Goal: Feedback & Contribution: Leave review/rating

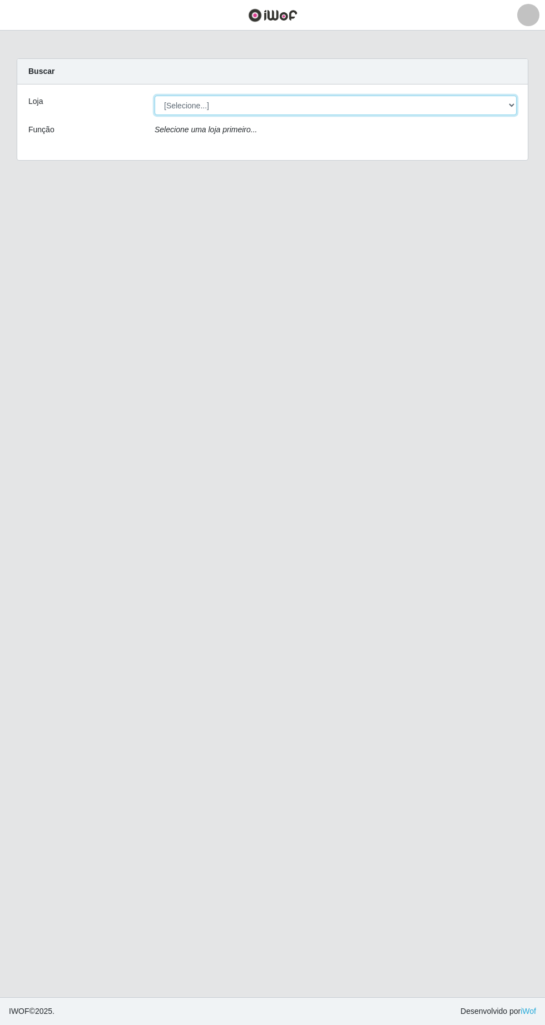
click at [324, 109] on select "[Selecione...] Extrabom - Loja 05 [GEOGRAPHIC_DATA]" at bounding box center [336, 105] width 362 height 19
select select "494"
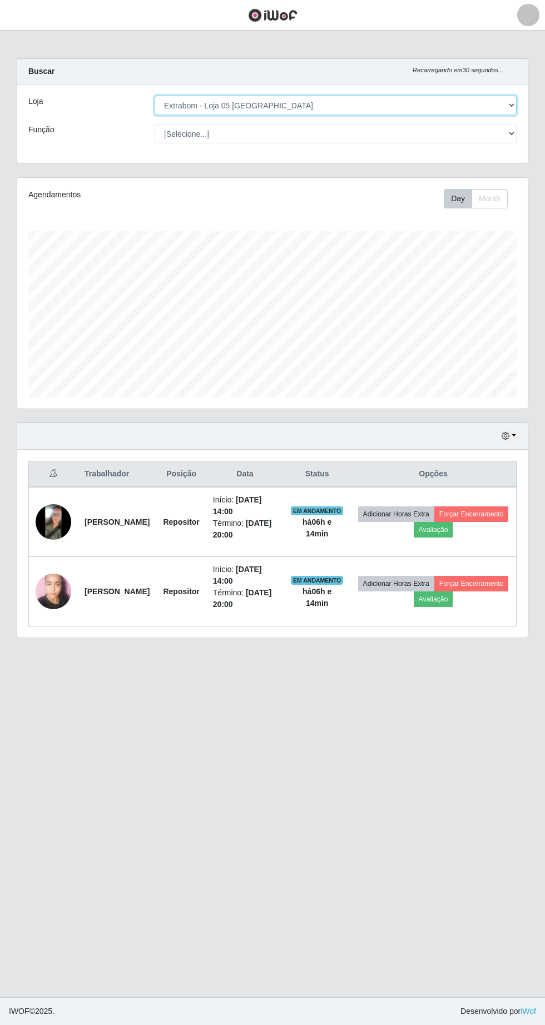
scroll to position [231, 510]
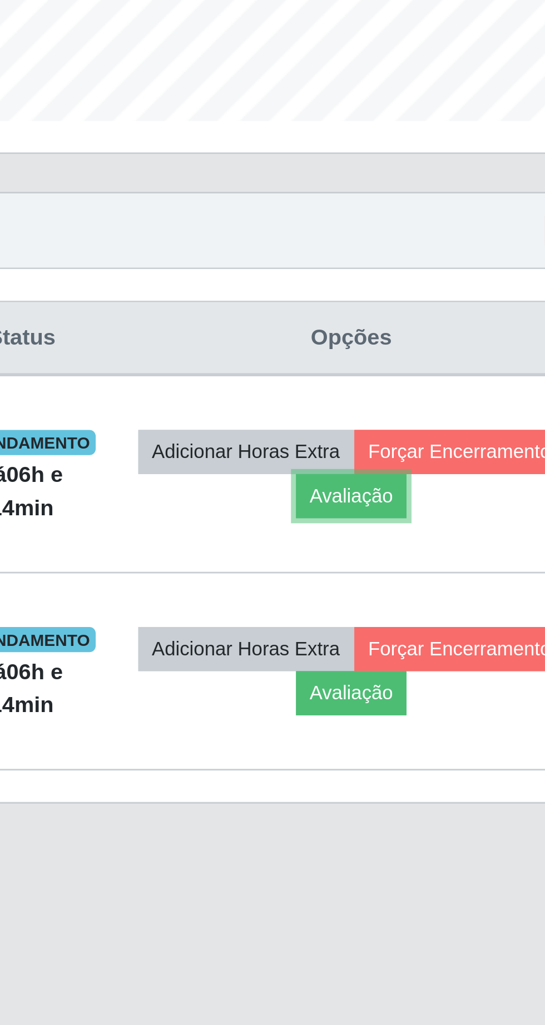
click at [453, 532] on button "Avaliação" at bounding box center [433, 530] width 39 height 16
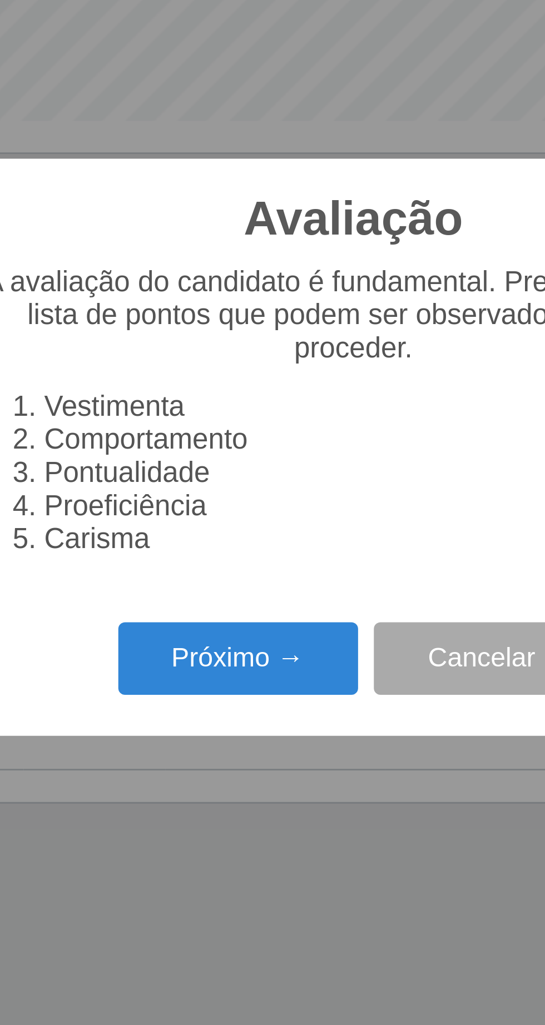
click at [234, 588] on button "Próximo →" at bounding box center [232, 587] width 85 height 26
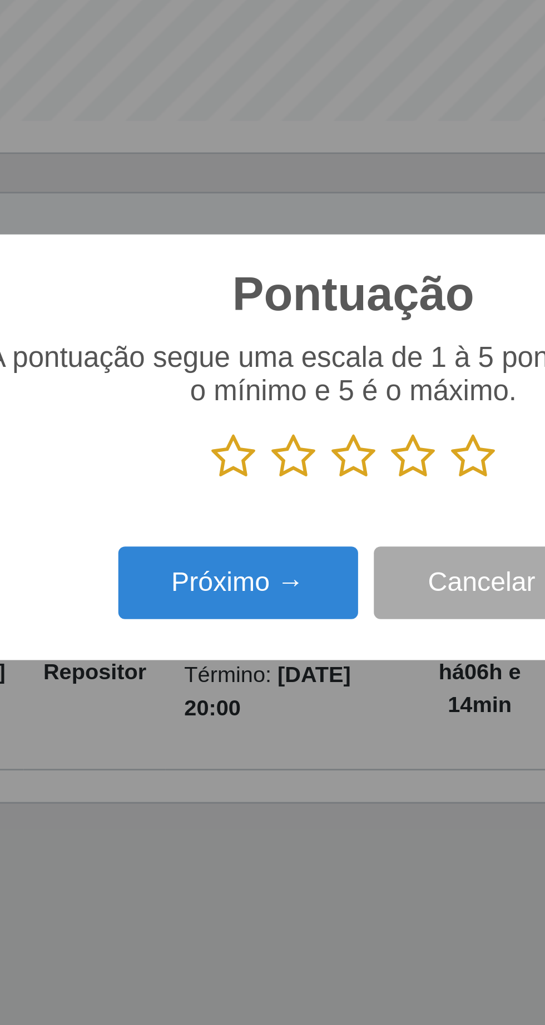
click at [320, 519] on icon at bounding box center [315, 516] width 16 height 17
click at [307, 524] on input "radio" at bounding box center [307, 524] width 0 height 0
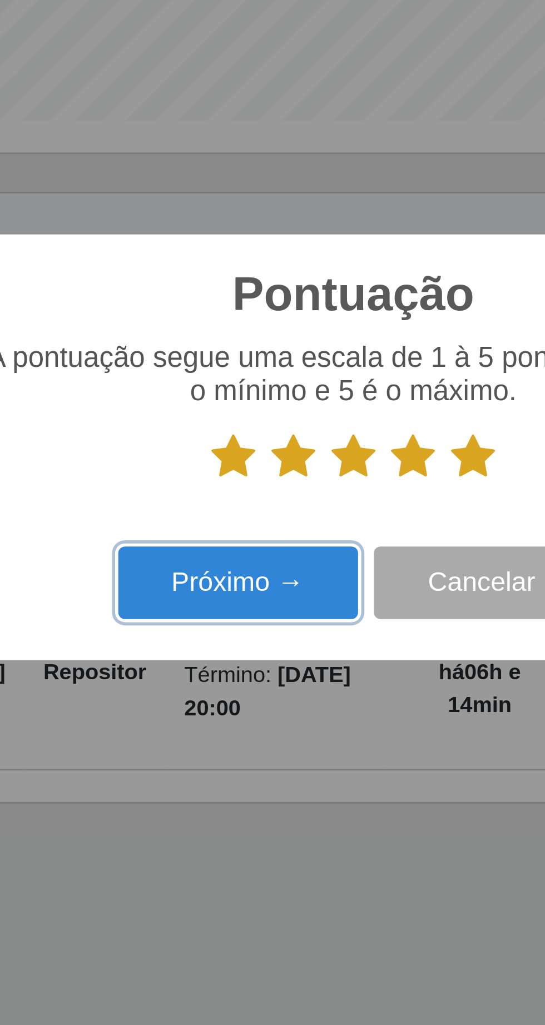
click at [238, 564] on button "Próximo →" at bounding box center [232, 561] width 85 height 26
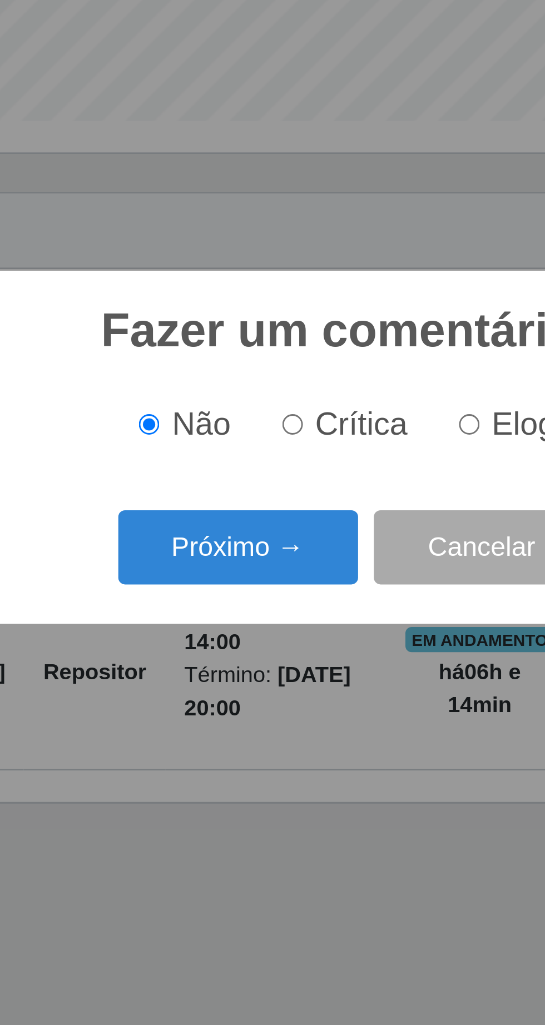
click at [317, 505] on input "Elogio" at bounding box center [313, 504] width 7 height 7
radio input "true"
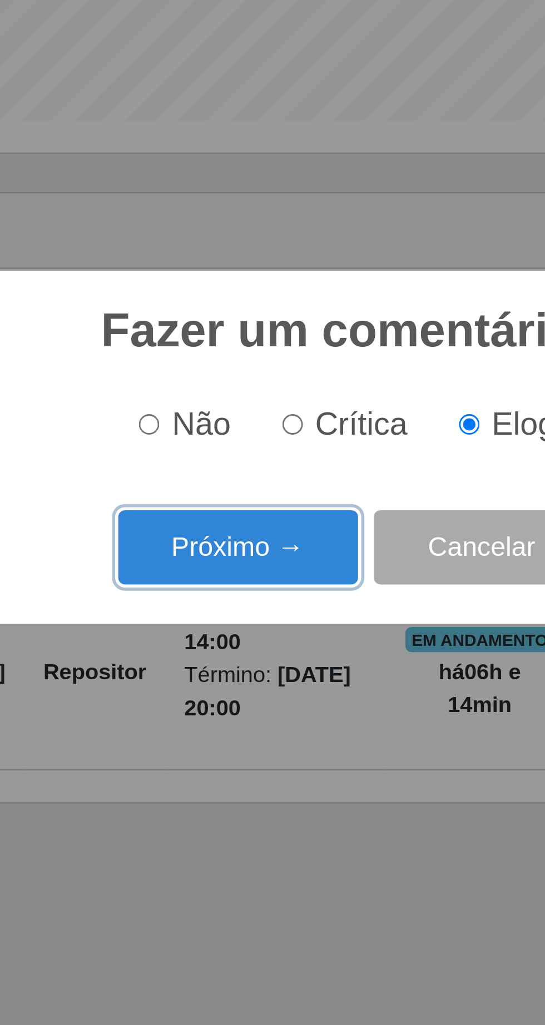
click at [239, 560] on button "Próximo →" at bounding box center [232, 548] width 85 height 26
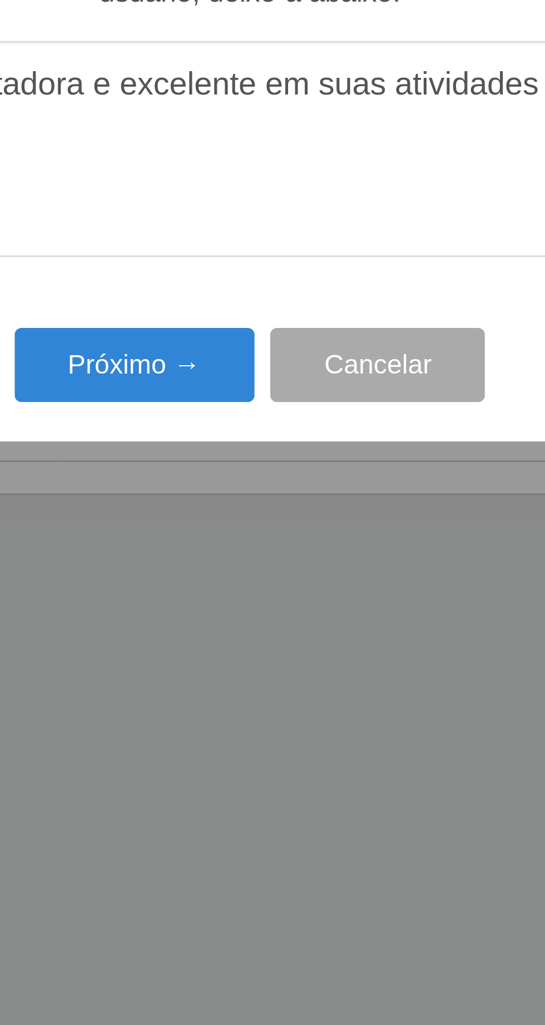
type textarea "A prestadora e excelente em suas atividades"
click at [254, 594] on button "Próximo →" at bounding box center [232, 592] width 85 height 26
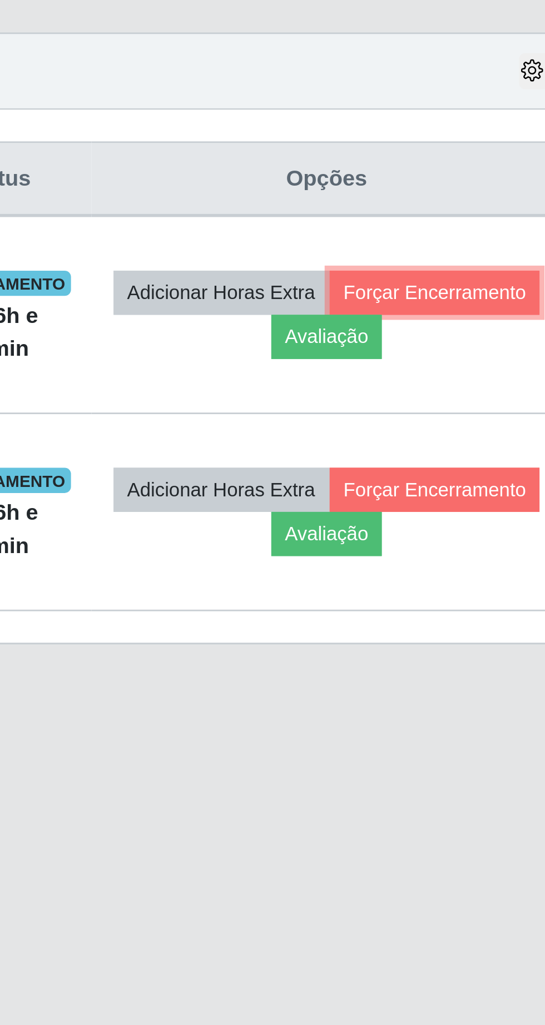
click at [434, 522] on button "Forçar Encerramento" at bounding box center [471, 515] width 75 height 16
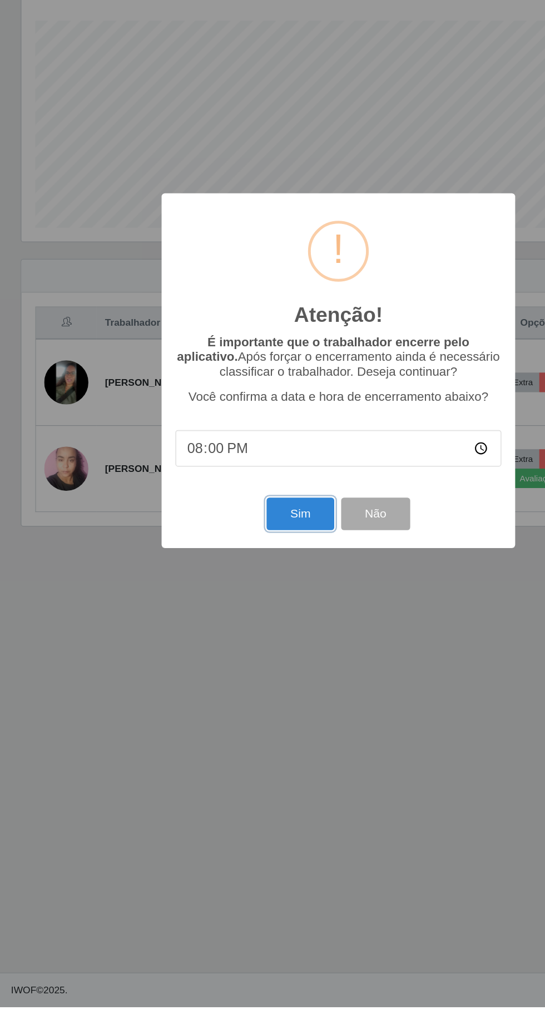
click at [235, 641] on button "Sim" at bounding box center [242, 628] width 54 height 26
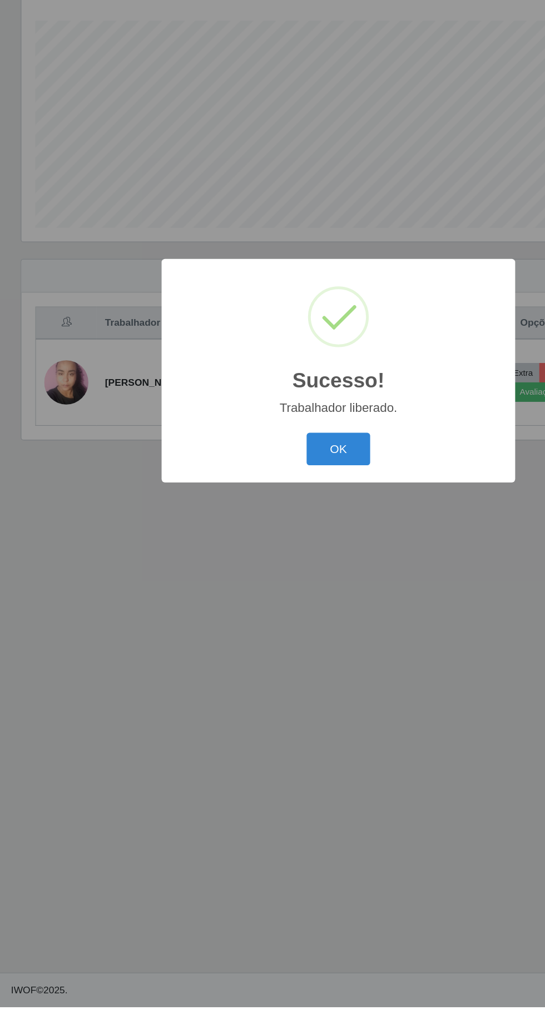
click at [281, 589] on button "OK" at bounding box center [273, 576] width 52 height 26
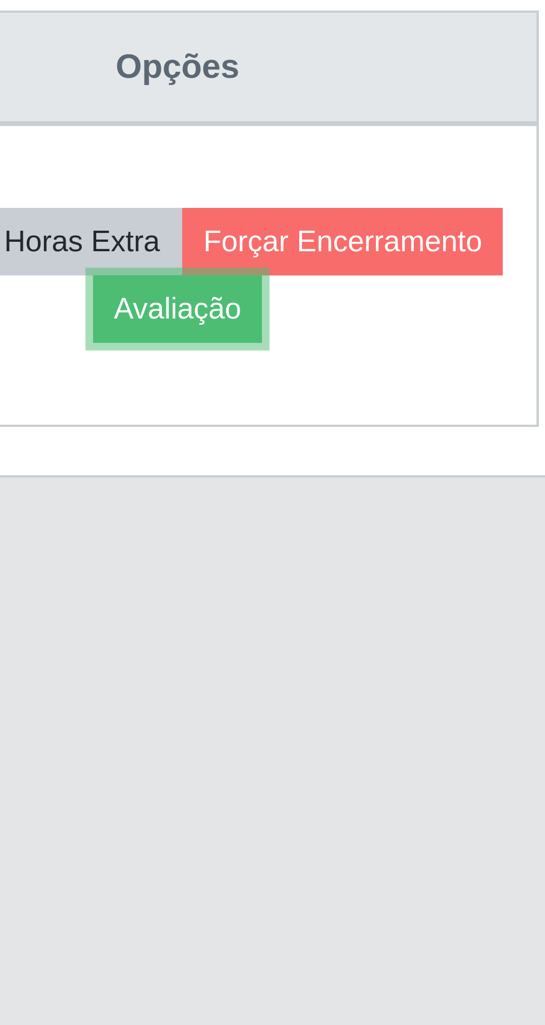
click at [453, 532] on button "Avaliação" at bounding box center [433, 530] width 39 height 16
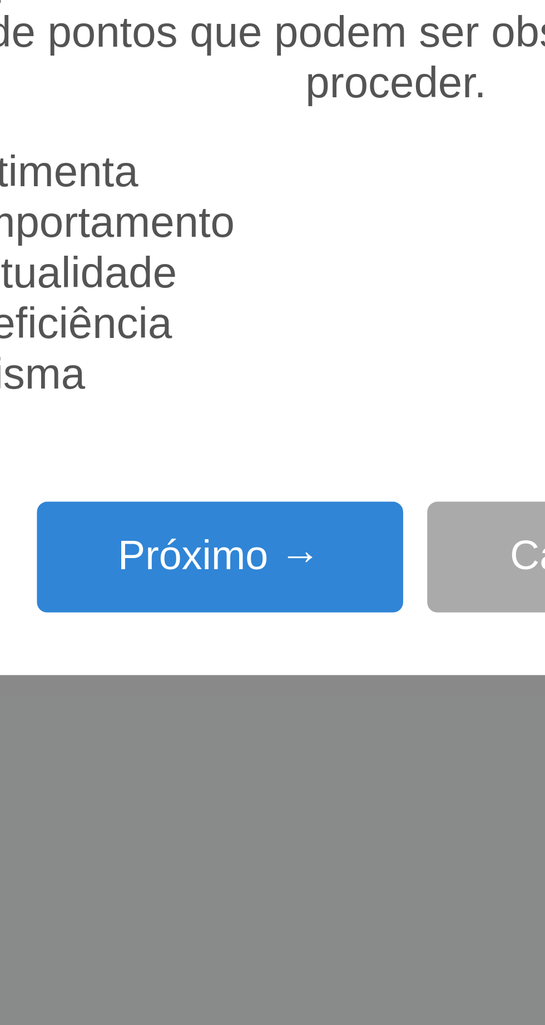
click at [240, 601] on button "Próximo →" at bounding box center [232, 587] width 85 height 26
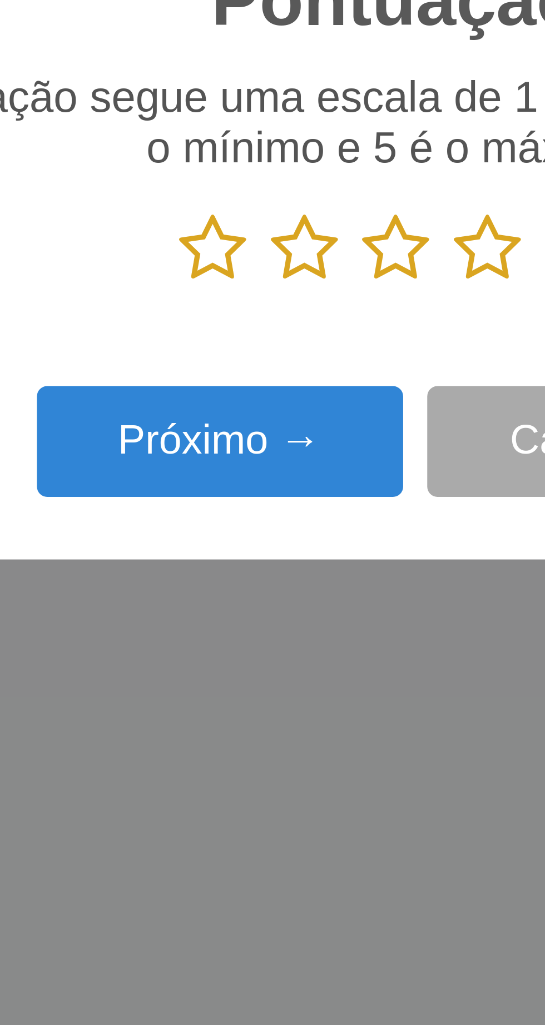
click at [295, 524] on icon at bounding box center [294, 516] width 16 height 17
click at [286, 524] on input "radio" at bounding box center [286, 524] width 0 height 0
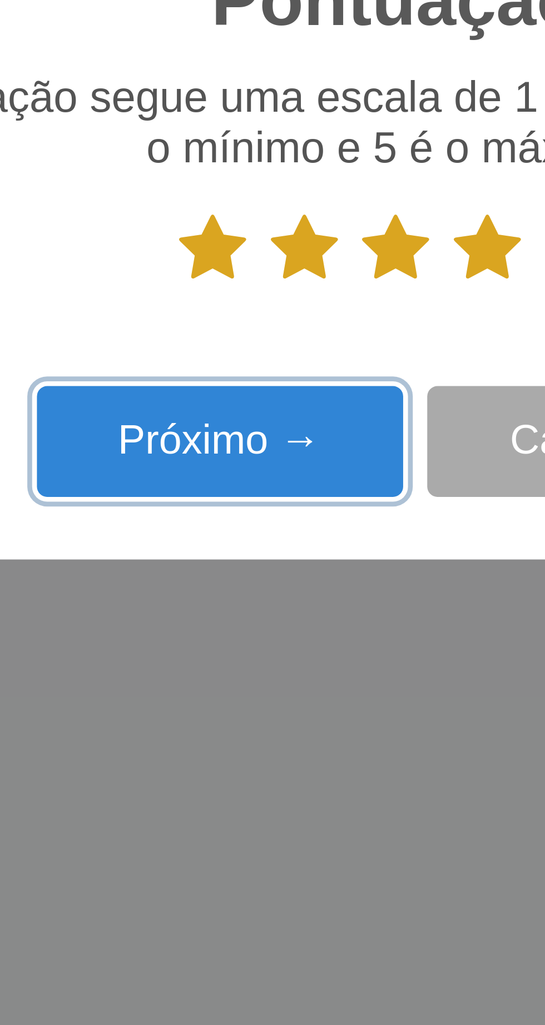
click at [235, 574] on button "Próximo →" at bounding box center [232, 561] width 85 height 26
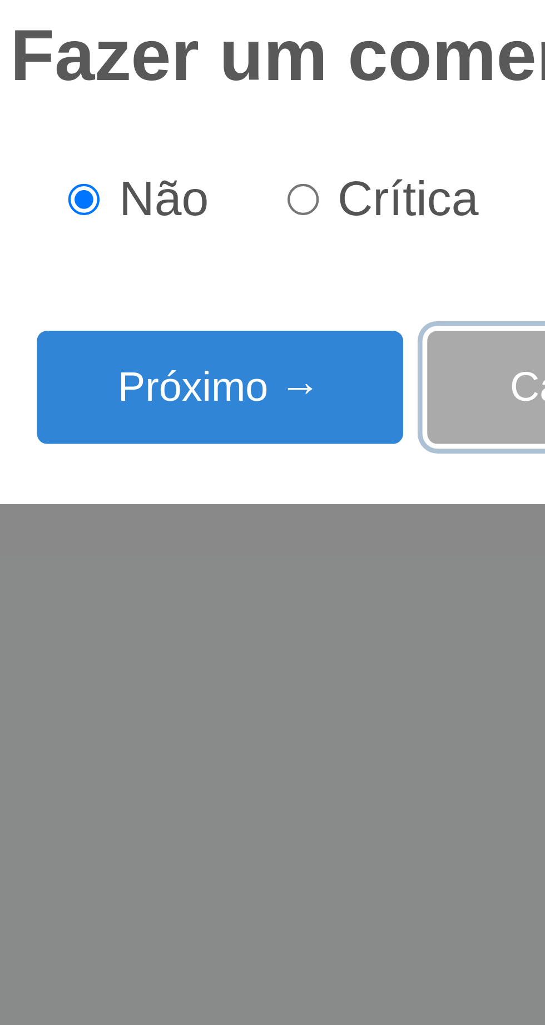
click at [301, 561] on button "Cancelar" at bounding box center [318, 548] width 76 height 26
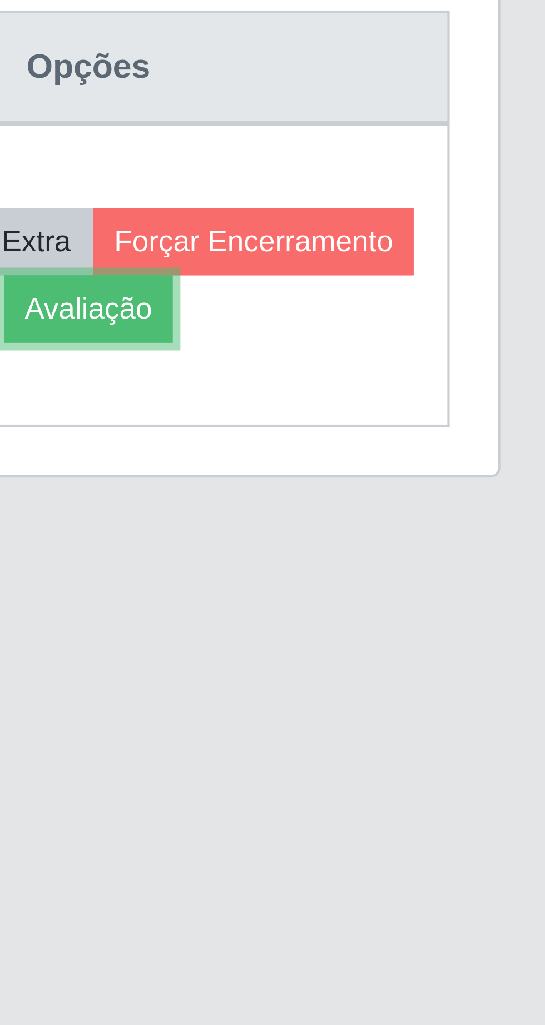
click at [453, 533] on button "Avaliação" at bounding box center [433, 530] width 39 height 16
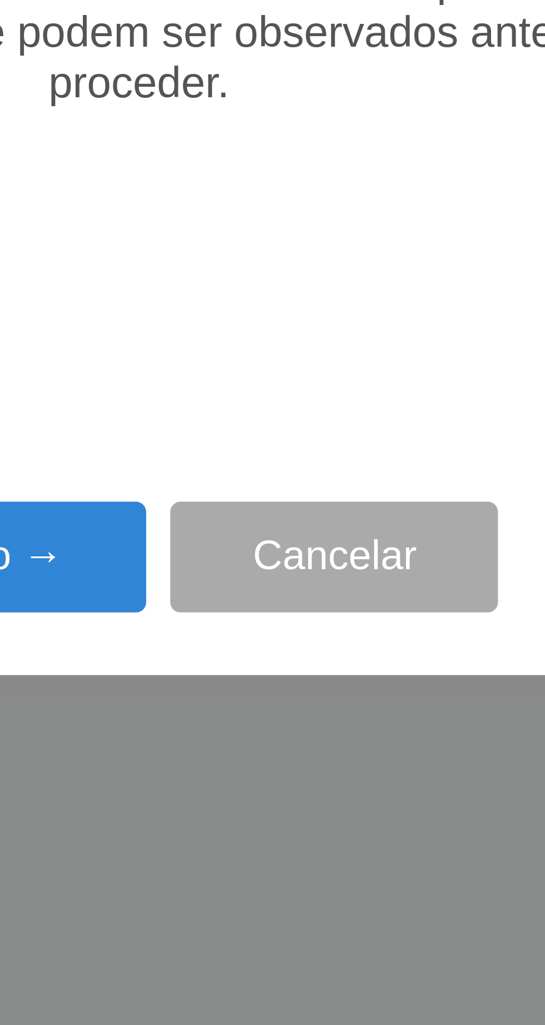
click at [261, 601] on button "Próximo →" at bounding box center [232, 587] width 85 height 26
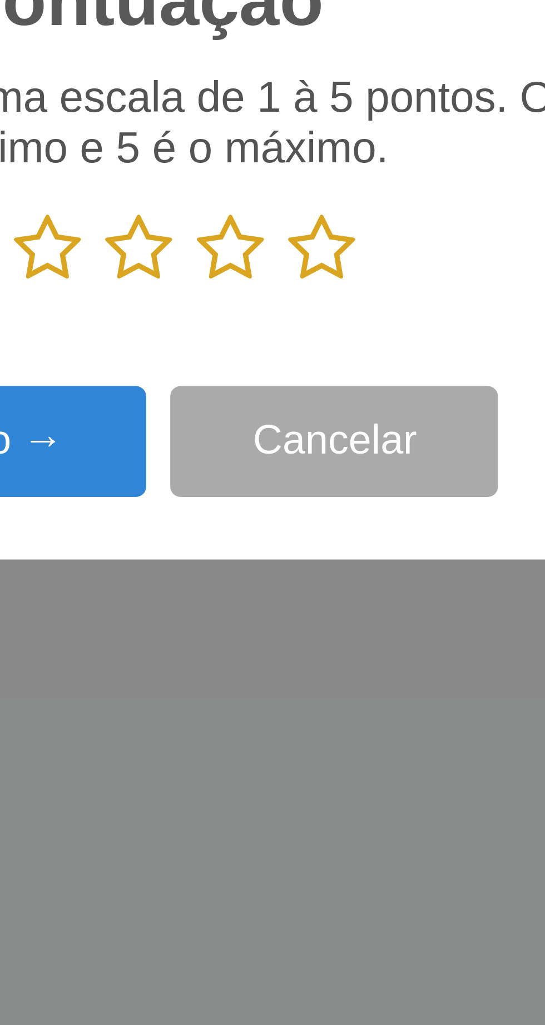
click at [319, 524] on icon at bounding box center [315, 516] width 16 height 17
click at [307, 524] on input "radio" at bounding box center [307, 524] width 0 height 0
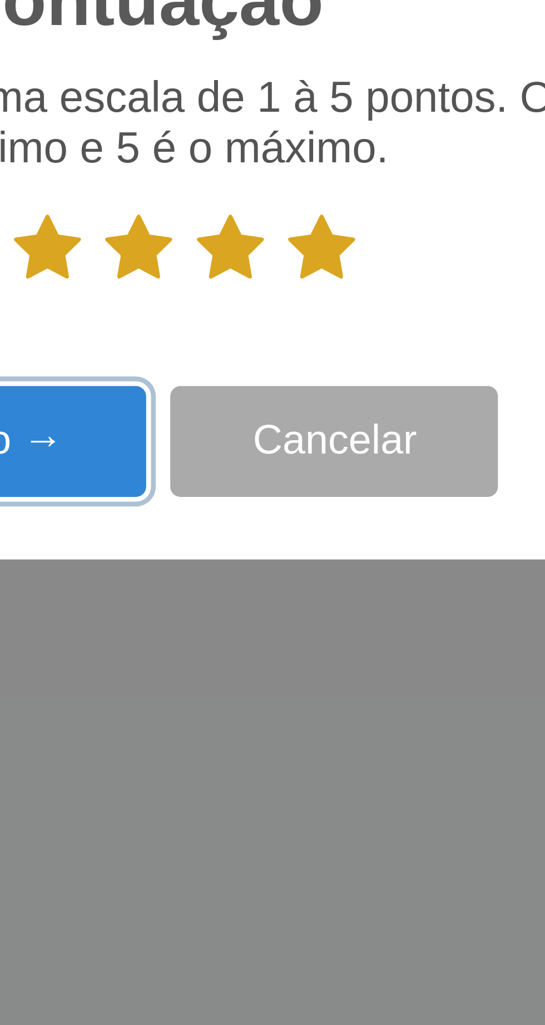
click at [260, 574] on button "Próximo →" at bounding box center [232, 561] width 85 height 26
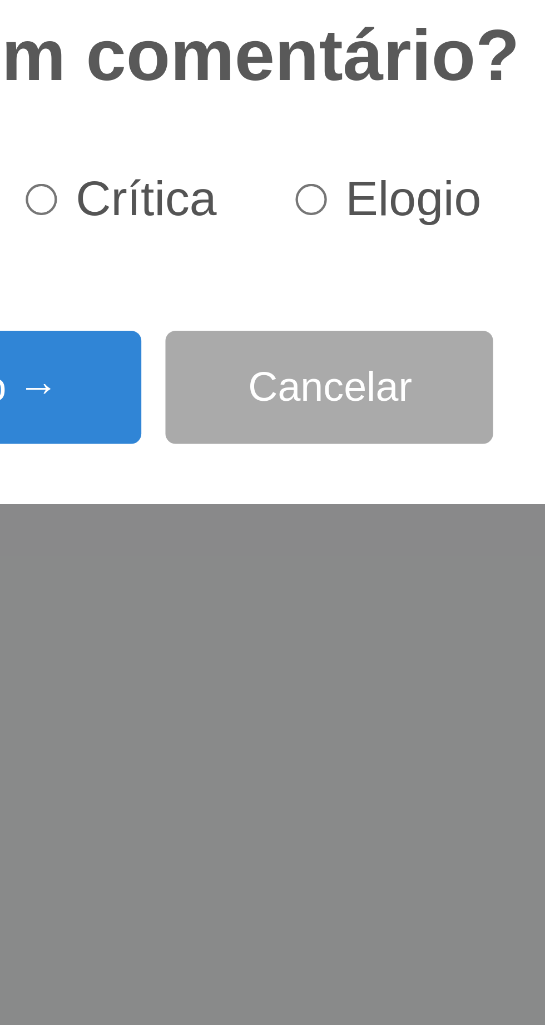
click at [317, 508] on input "Elogio" at bounding box center [313, 504] width 7 height 7
radio input "true"
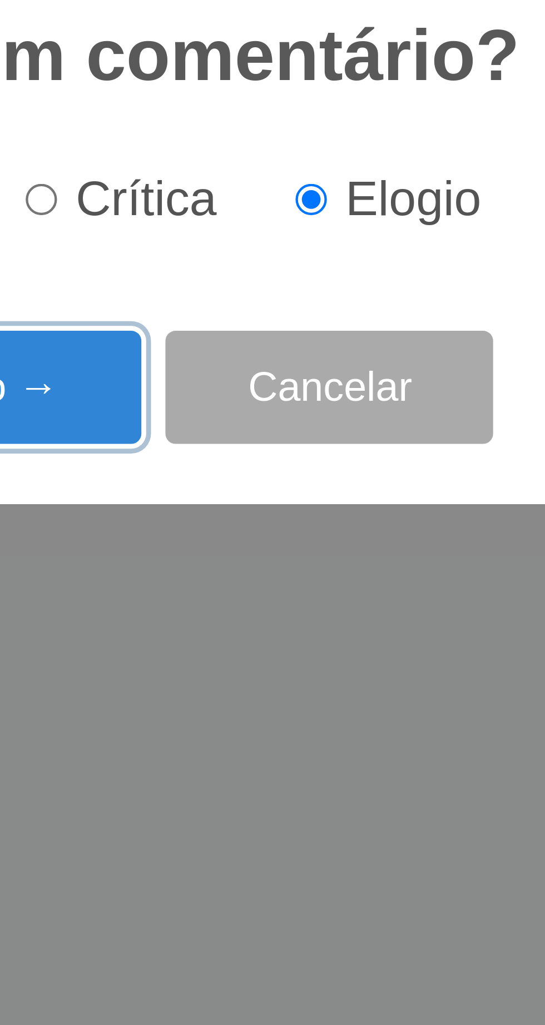
click at [259, 561] on button "Próximo →" at bounding box center [232, 548] width 85 height 26
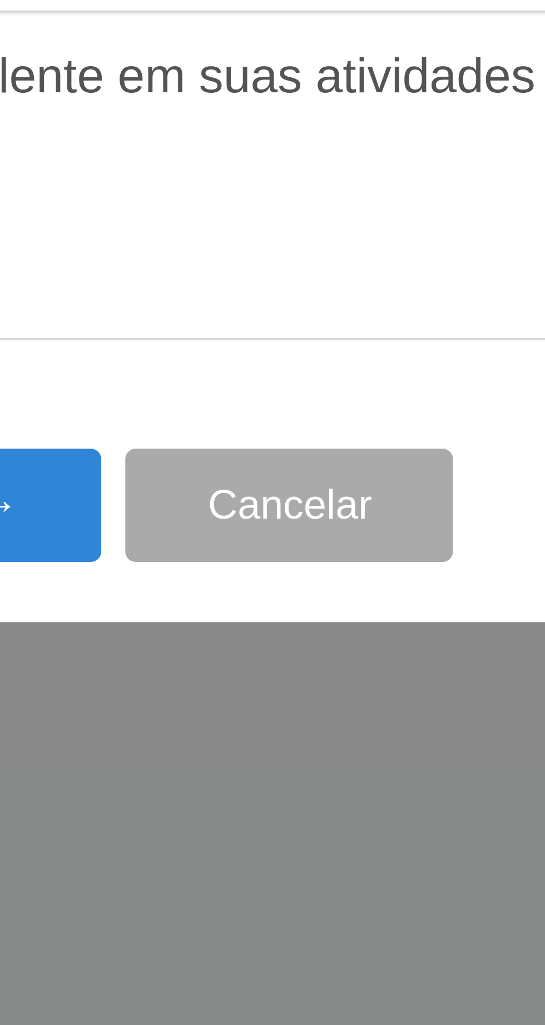
type textarea "A prestadora e excelente em suas atividades"
click at [258, 589] on button "Próximo →" at bounding box center [232, 592] width 85 height 26
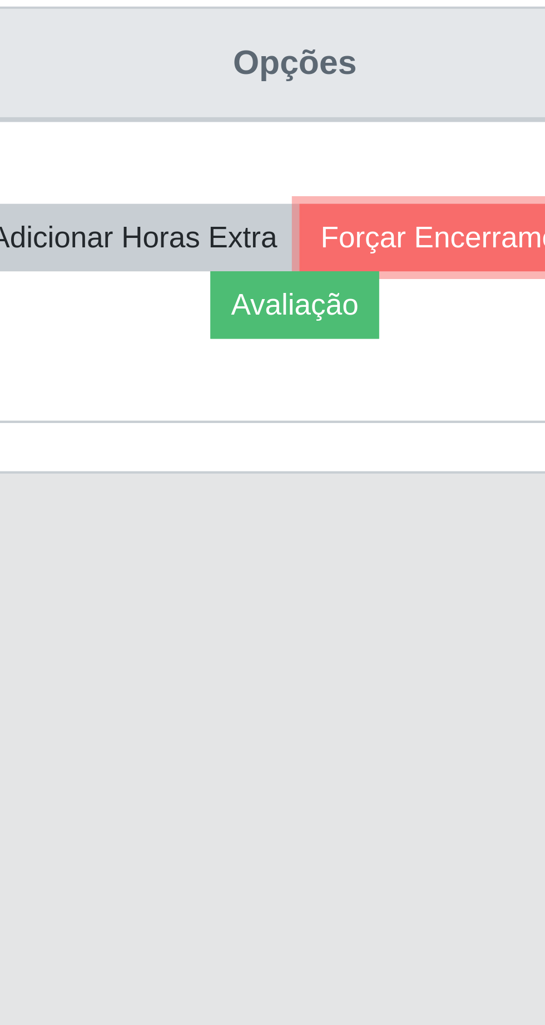
click at [434, 522] on button "Forçar Encerramento" at bounding box center [471, 515] width 75 height 16
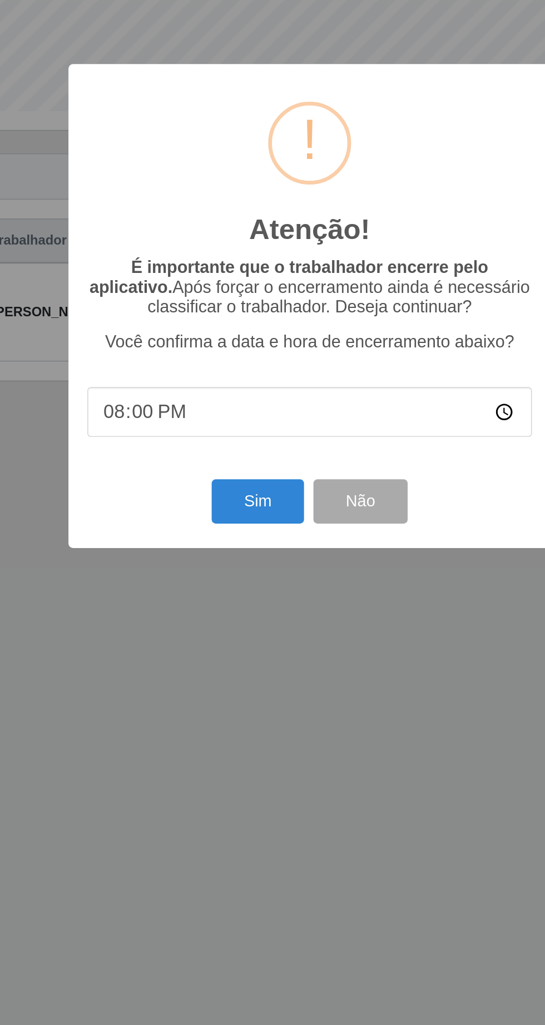
scroll to position [0, 0]
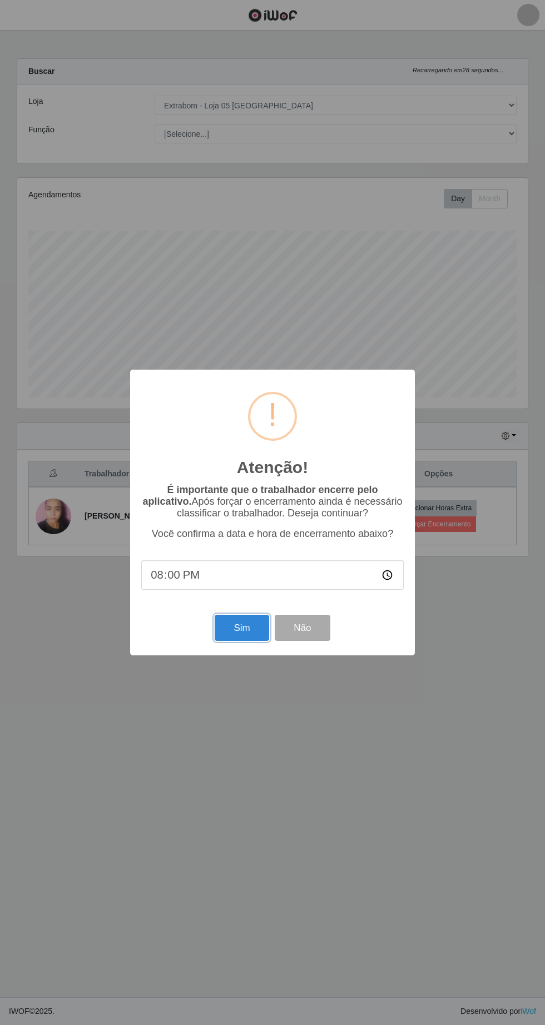
click at [230, 628] on button "Sim" at bounding box center [242, 628] width 54 height 26
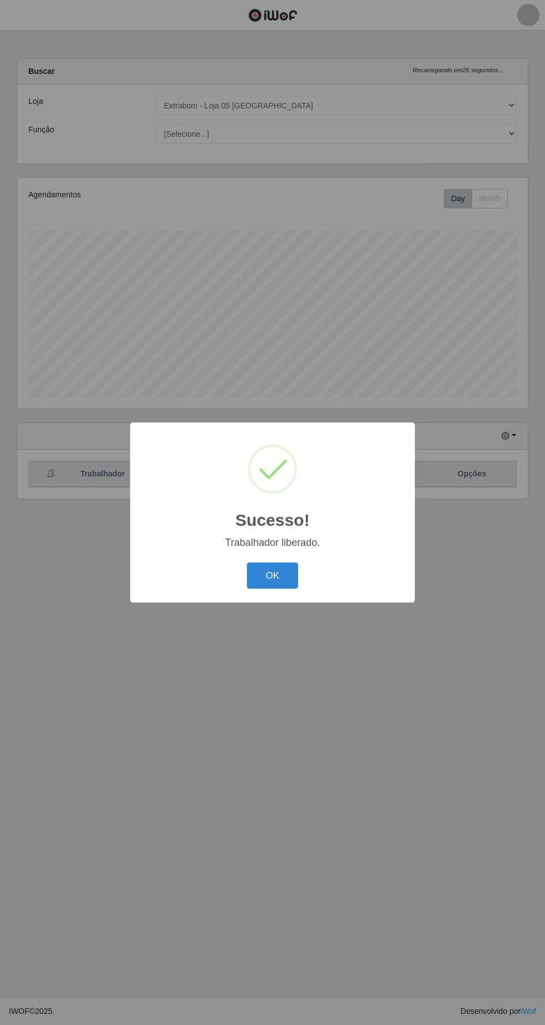
click at [278, 569] on button "OK" at bounding box center [273, 576] width 52 height 26
